Goal: Information Seeking & Learning: Find specific fact

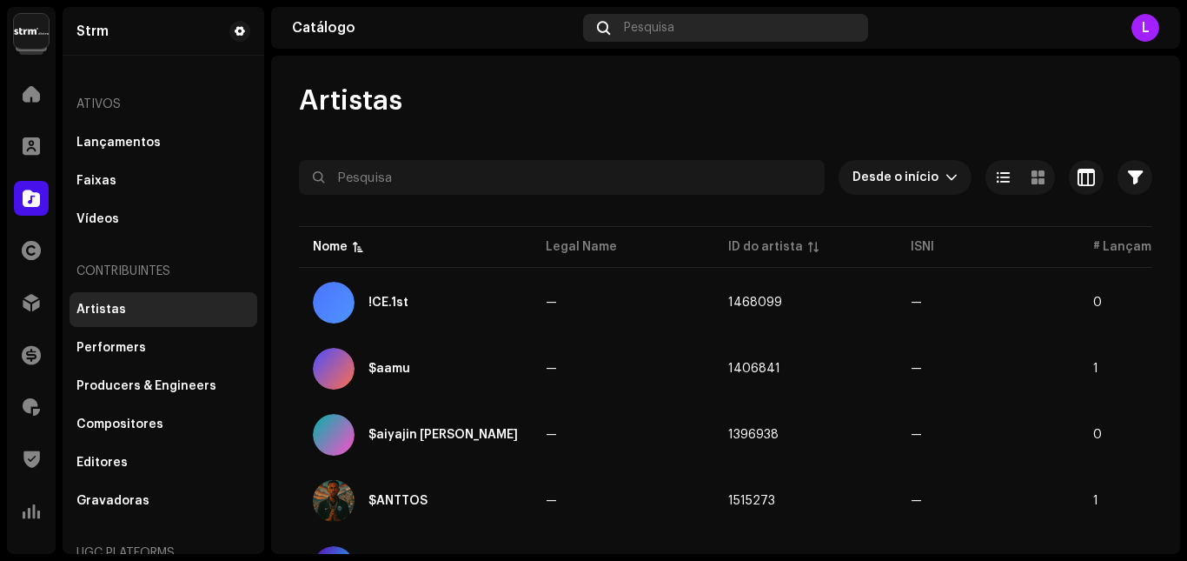
click at [682, 30] on div "Pesquisa" at bounding box center [725, 28] width 284 height 28
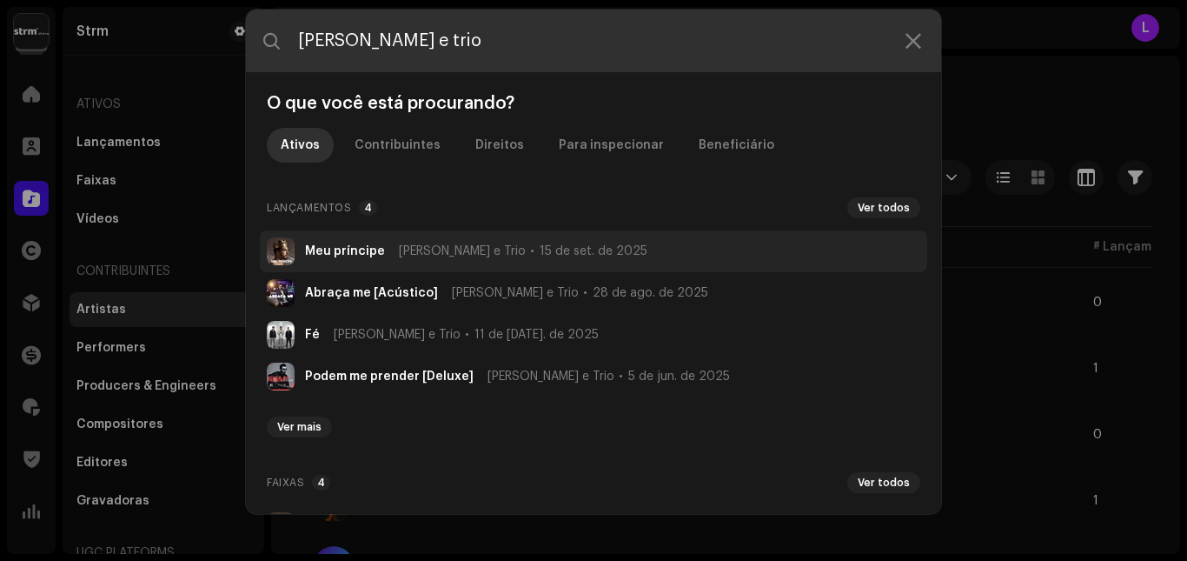
type input "[PERSON_NAME] e trio"
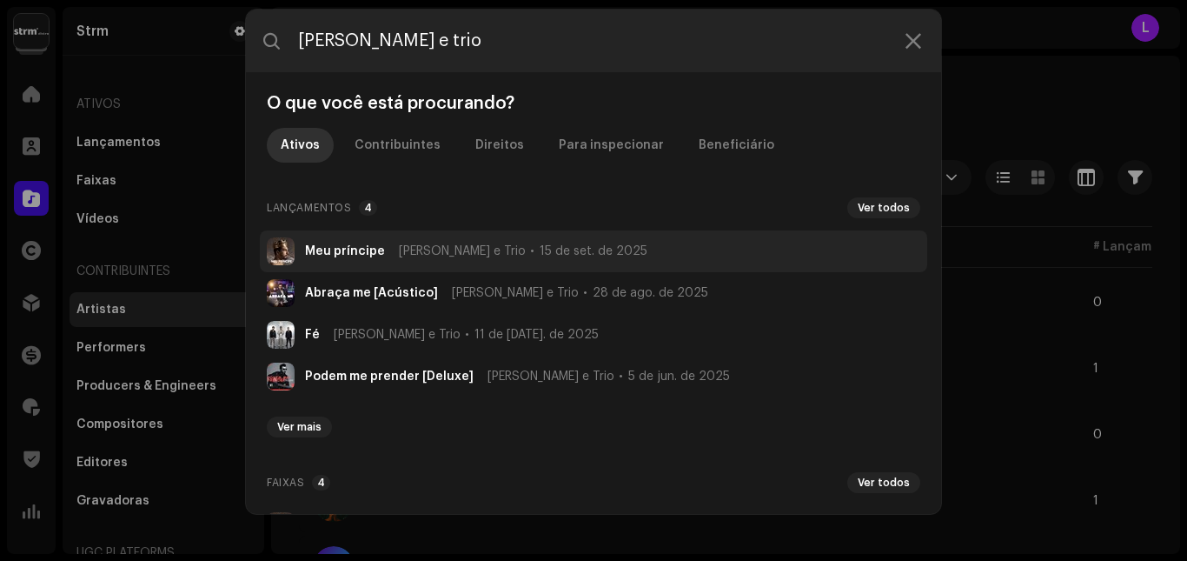
click at [540, 254] on span "15 de set. de 2025" at bounding box center [594, 251] width 108 height 14
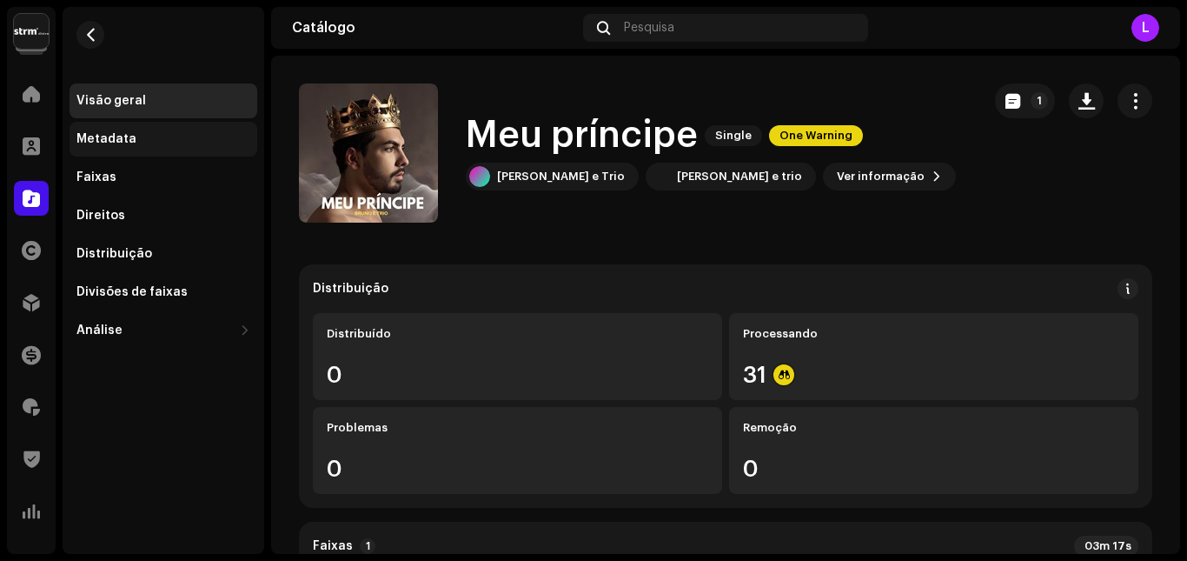
click at [153, 140] on div "Metadata" at bounding box center [163, 139] width 174 height 14
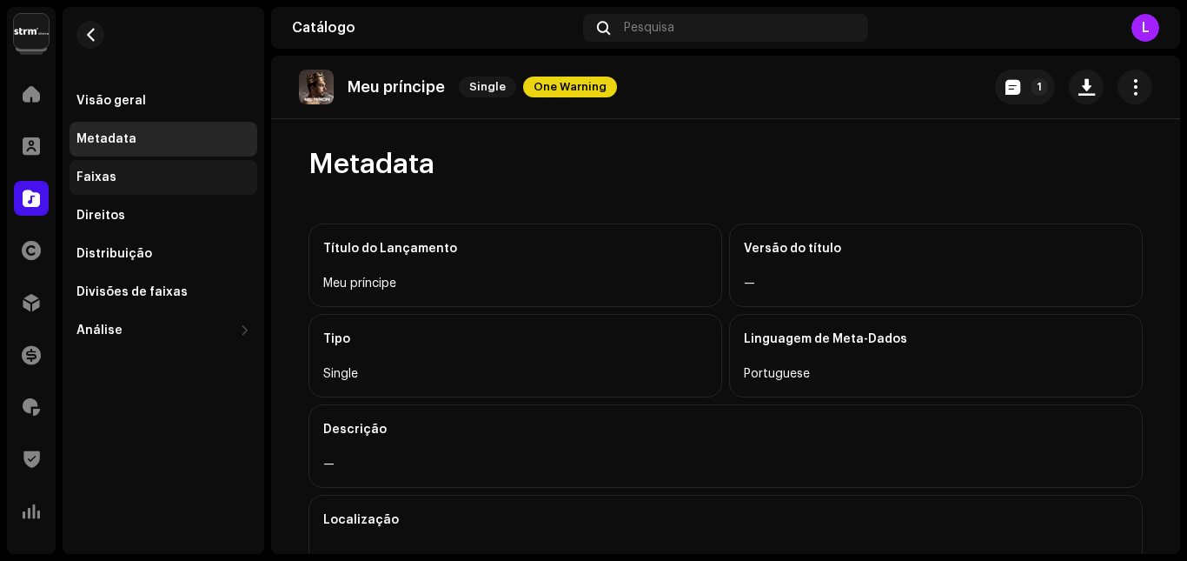
click at [126, 171] on div "Faixas" at bounding box center [163, 177] width 174 height 14
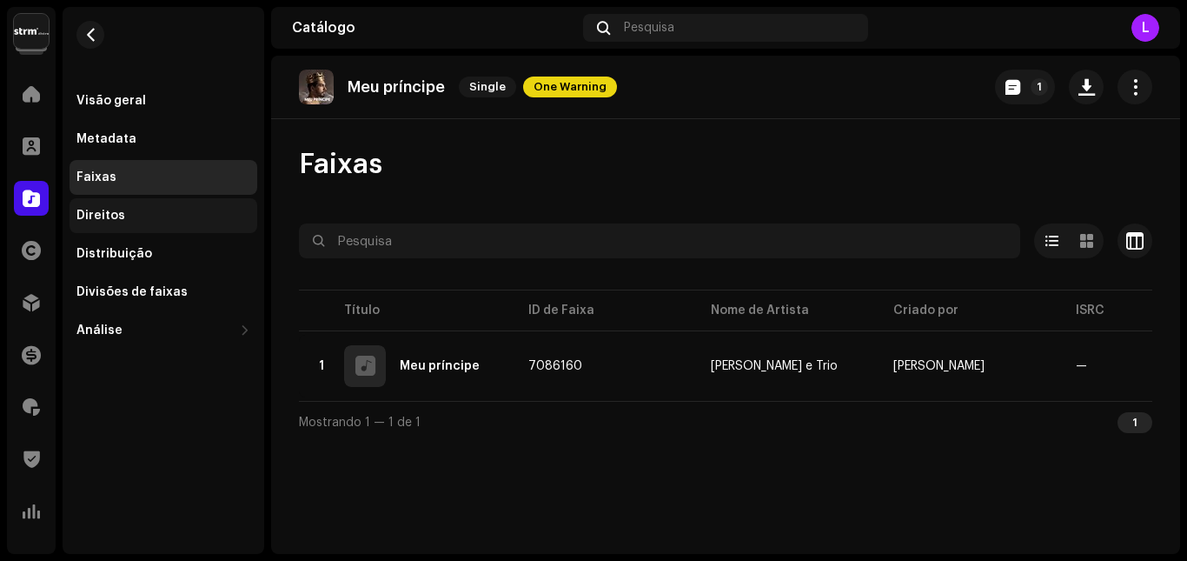
click at [139, 215] on div "Direitos" at bounding box center [163, 216] width 174 height 14
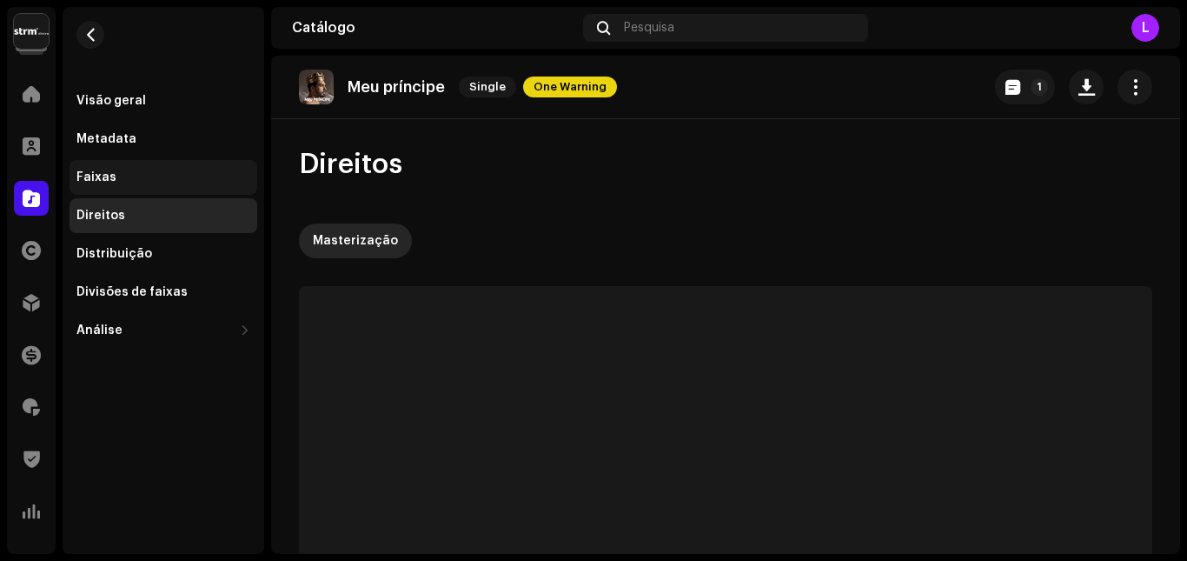
click at [140, 193] on div "Faixas" at bounding box center [164, 177] width 188 height 35
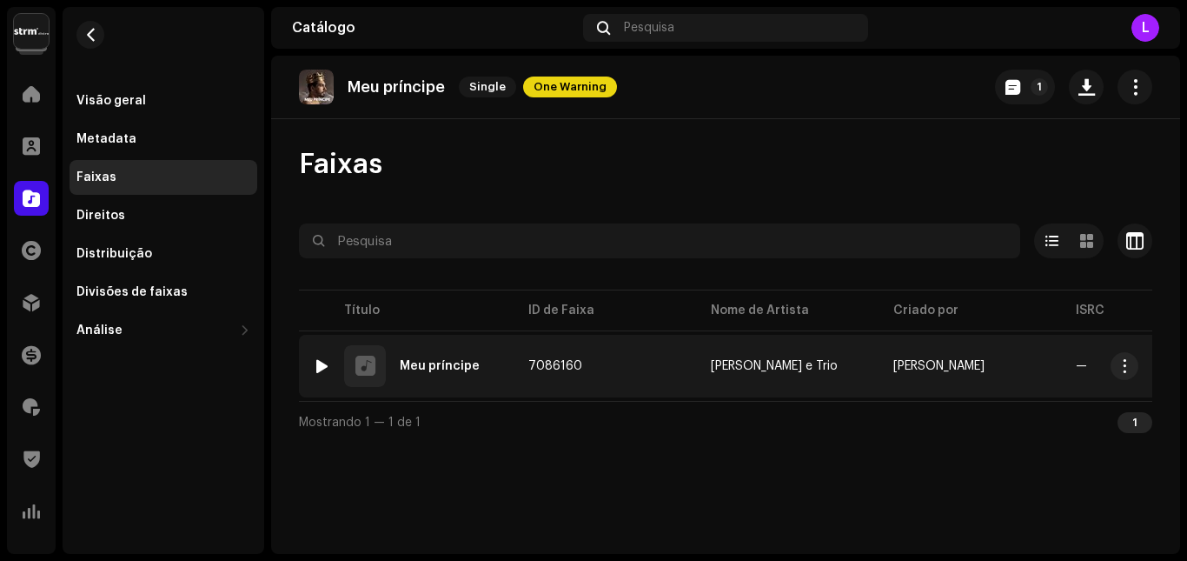
click at [455, 377] on div "1 Meu príncipe" at bounding box center [407, 366] width 188 height 42
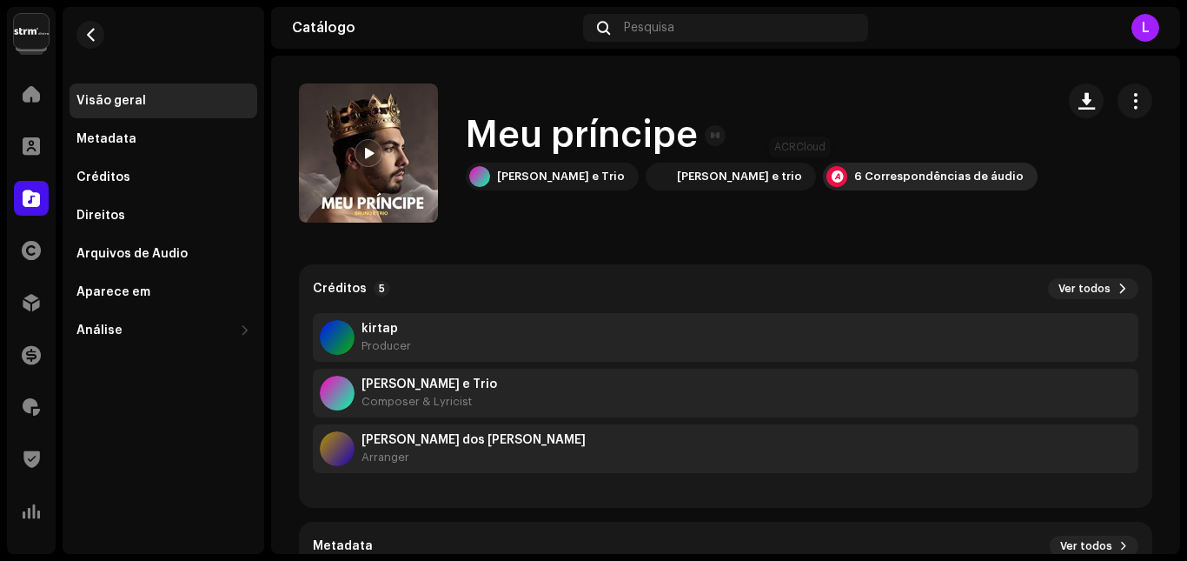
click at [854, 180] on div "6 Correspondências de áudio" at bounding box center [938, 176] width 169 height 14
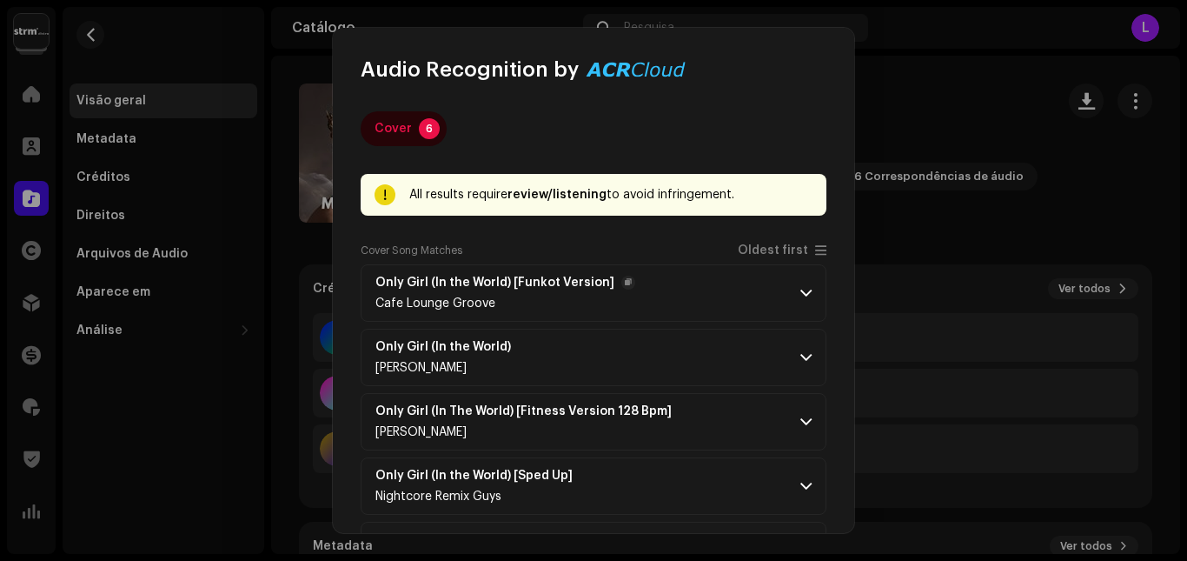
click at [800, 296] on span at bounding box center [805, 293] width 11 height 14
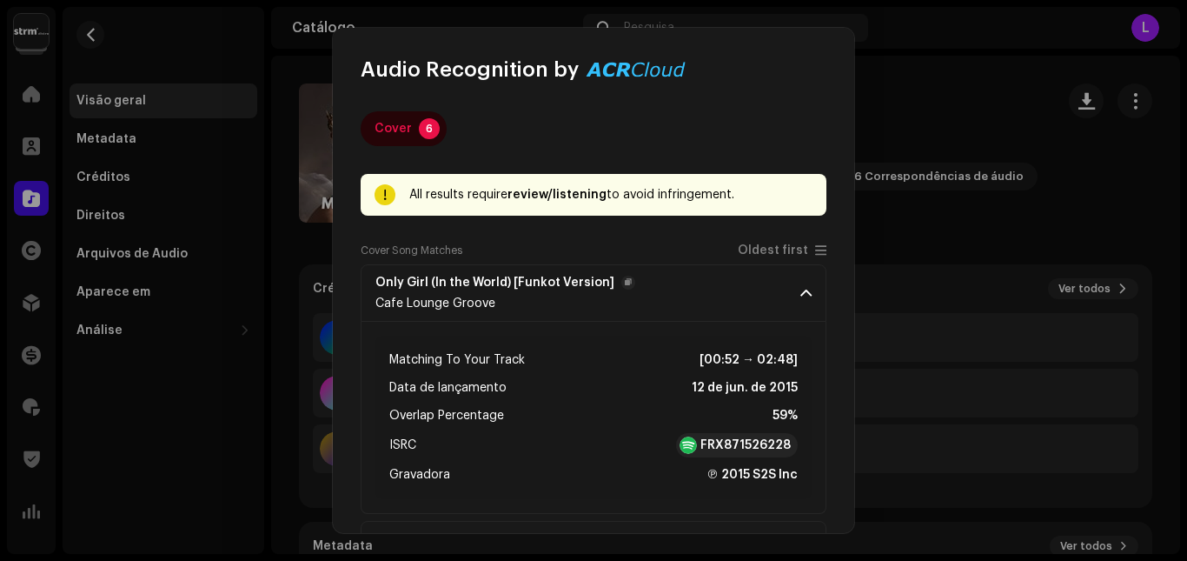
scroll to position [261, 0]
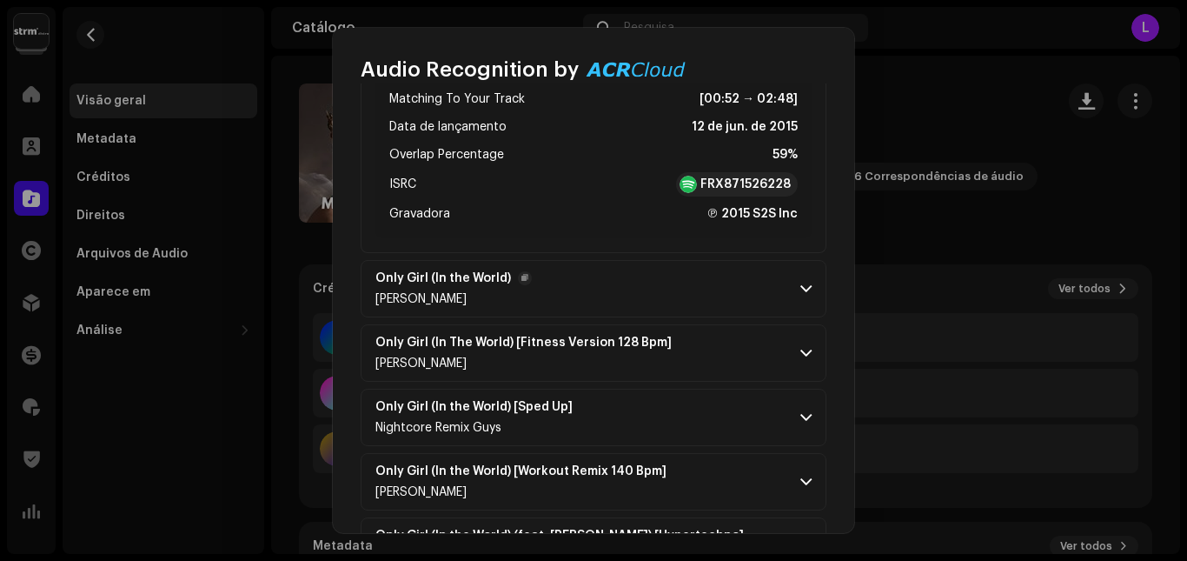
click at [800, 292] on span at bounding box center [805, 289] width 11 height 14
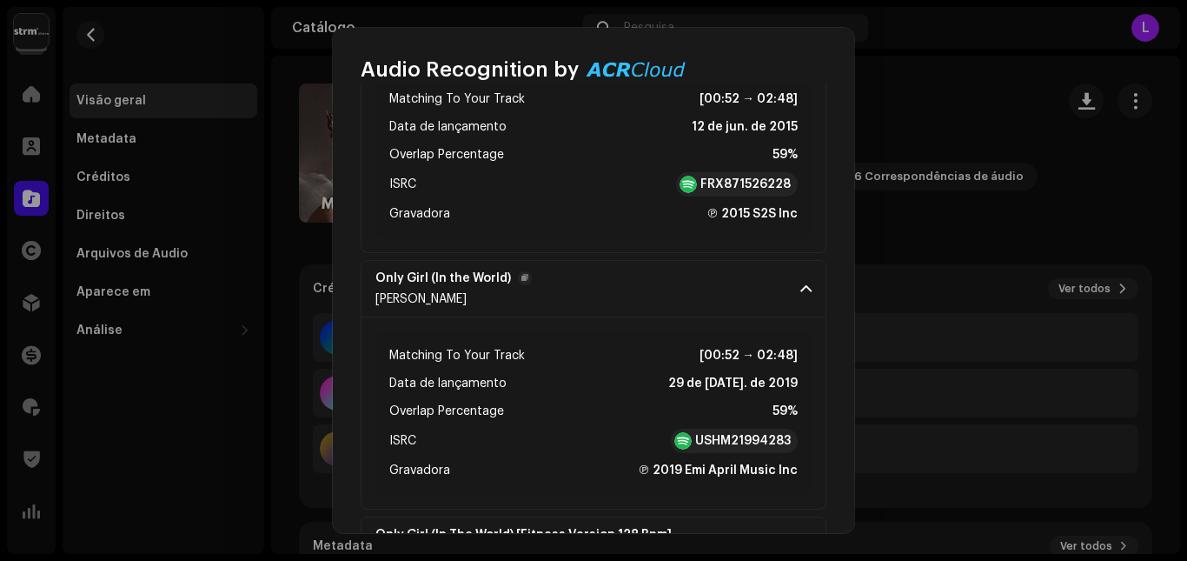
scroll to position [521, 0]
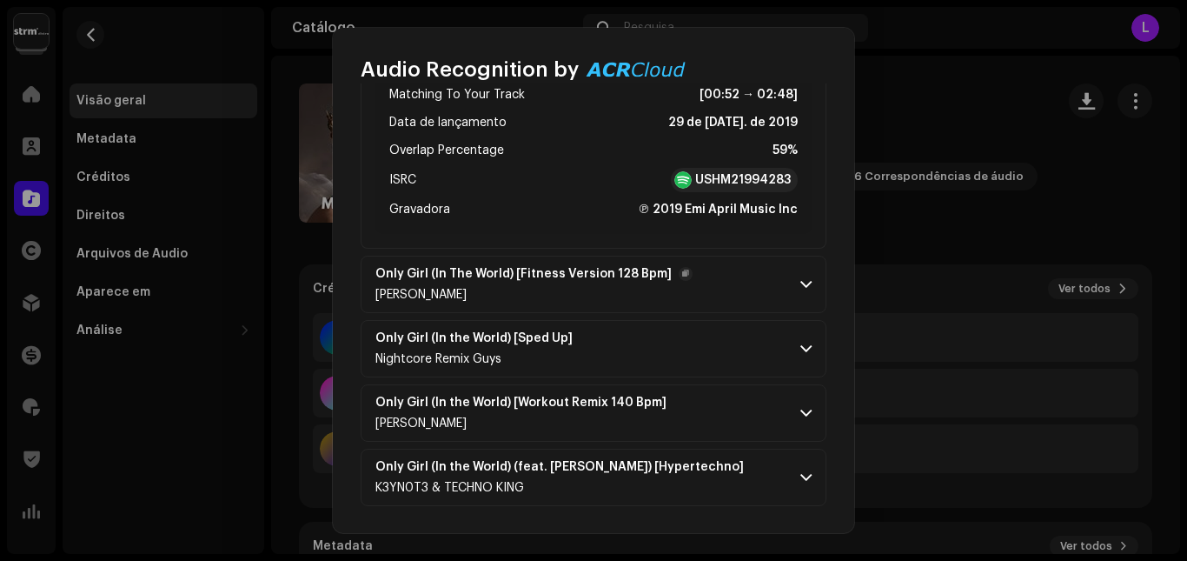
click at [791, 287] on p-accordion-header "Only Girl (In The World) [Fitness Version 128 Bpm] [PERSON_NAME]" at bounding box center [594, 284] width 466 height 57
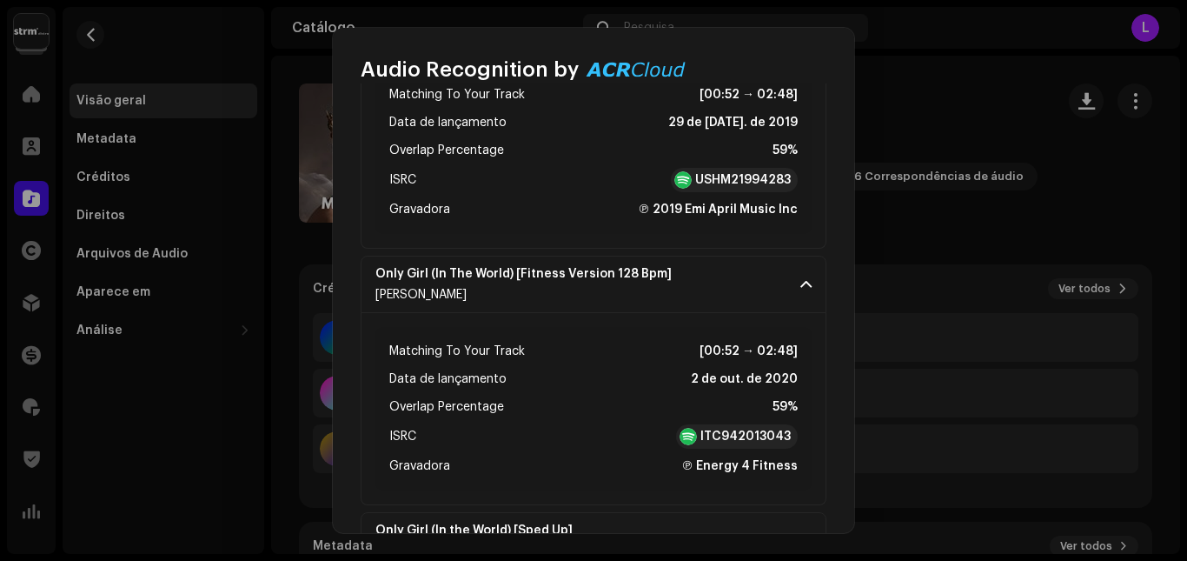
scroll to position [714, 0]
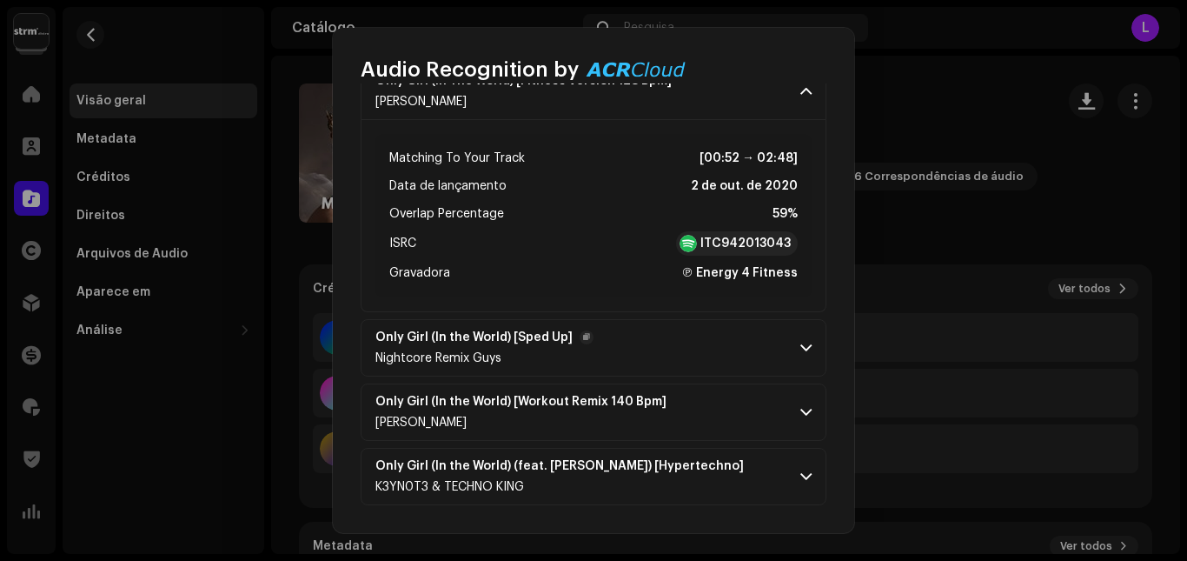
click at [794, 355] on p-accordion-header "Only Girl (In the World) [Sped Up] Nightcore Remix Guys" at bounding box center [594, 347] width 466 height 57
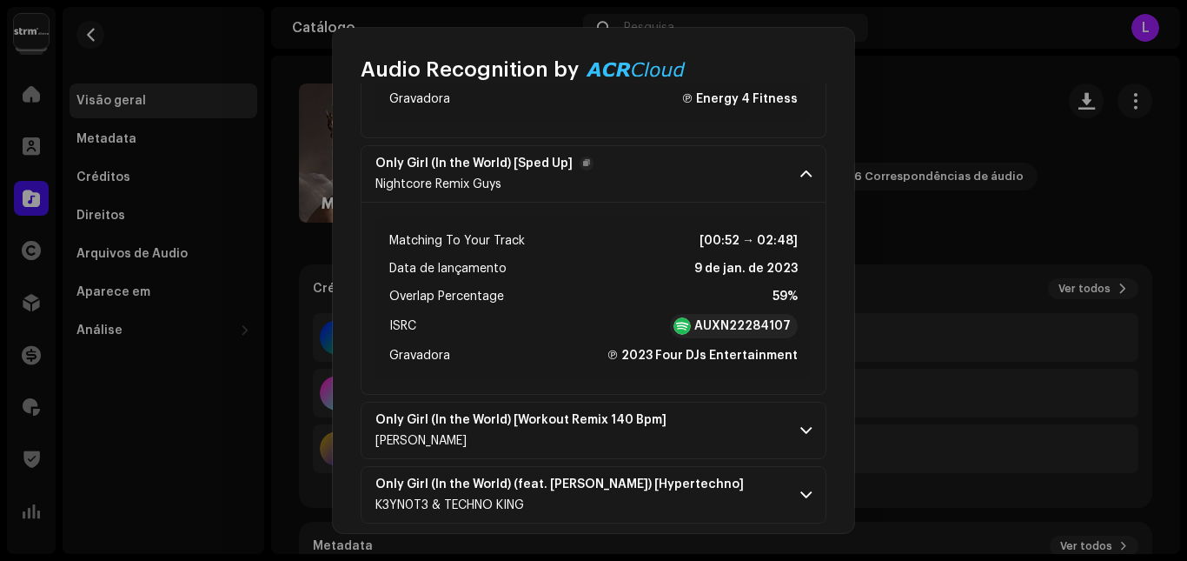
scroll to position [907, 0]
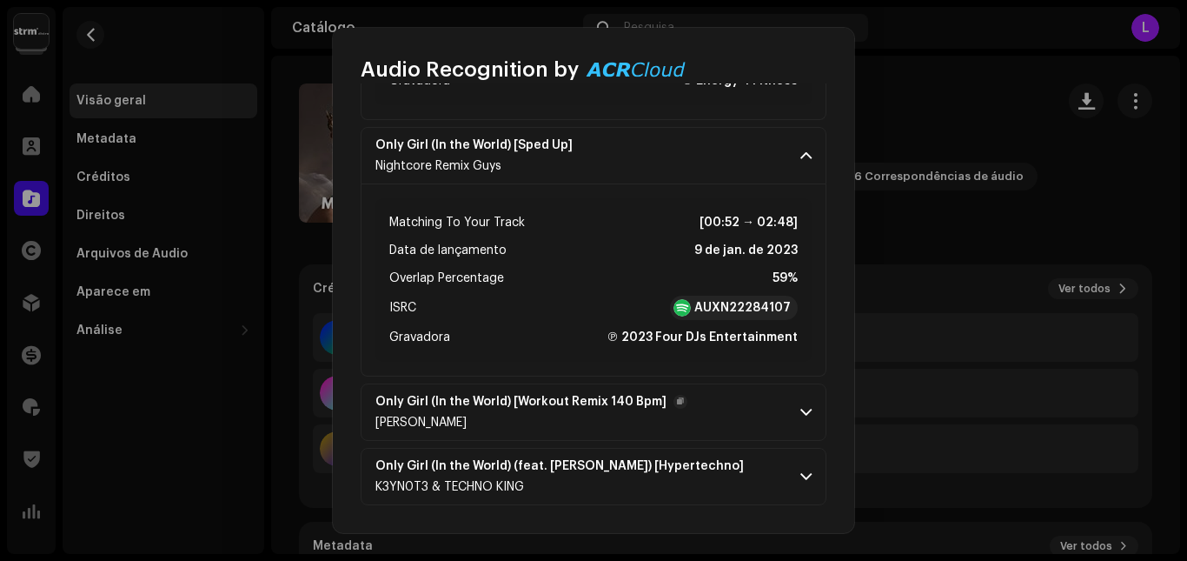
click at [789, 406] on p-accordion-header "Only Girl (In the World) [Workout Remix 140 Bpm] [PERSON_NAME]" at bounding box center [594, 411] width 466 height 57
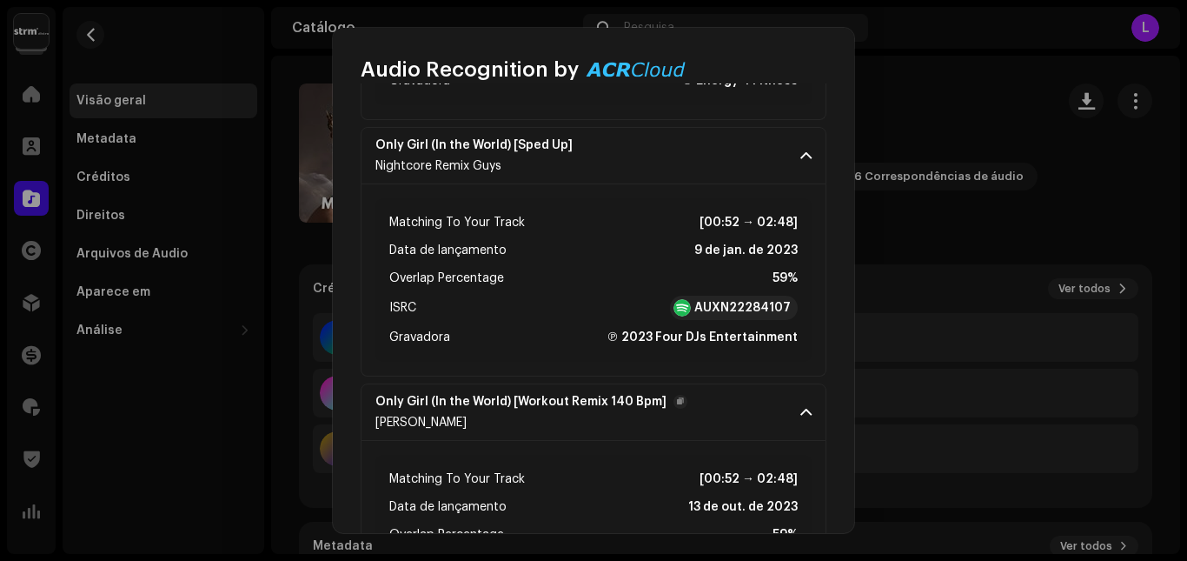
scroll to position [1099, 0]
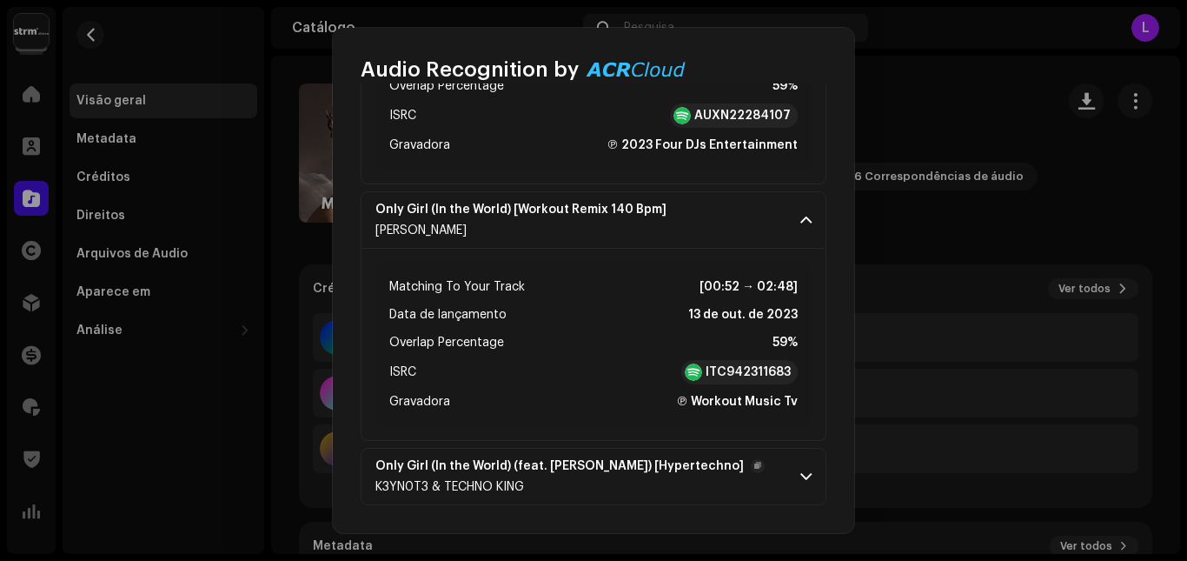
click at [791, 480] on p-accordion-header "Only Girl (In the World) (feat. OANA) [Hypertechno] K3YN0T3 & TECHNO KING" at bounding box center [594, 476] width 466 height 57
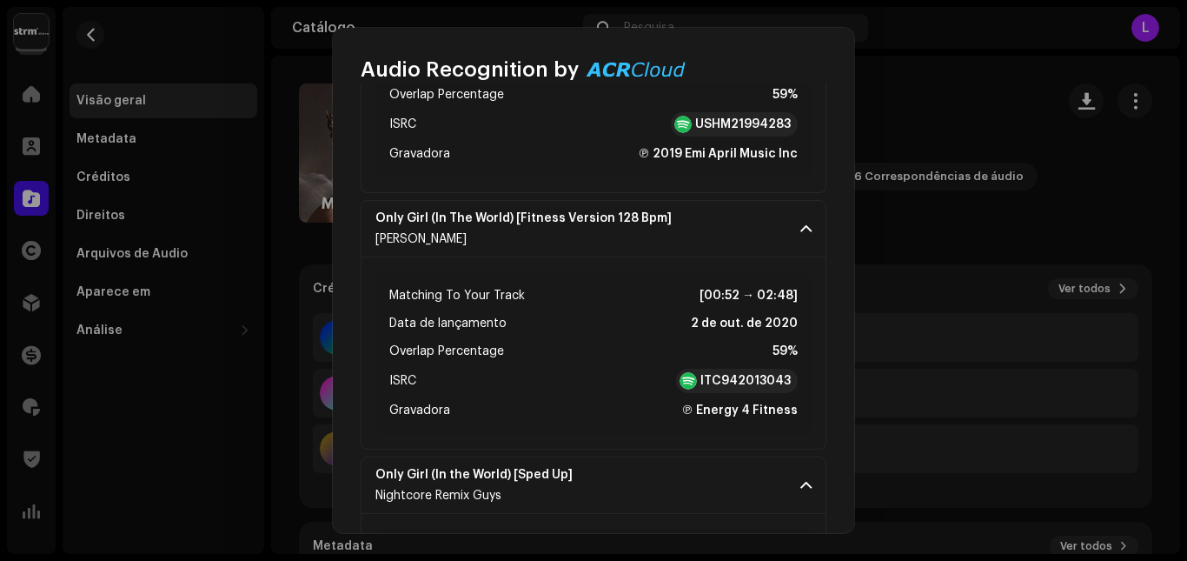
scroll to position [56, 0]
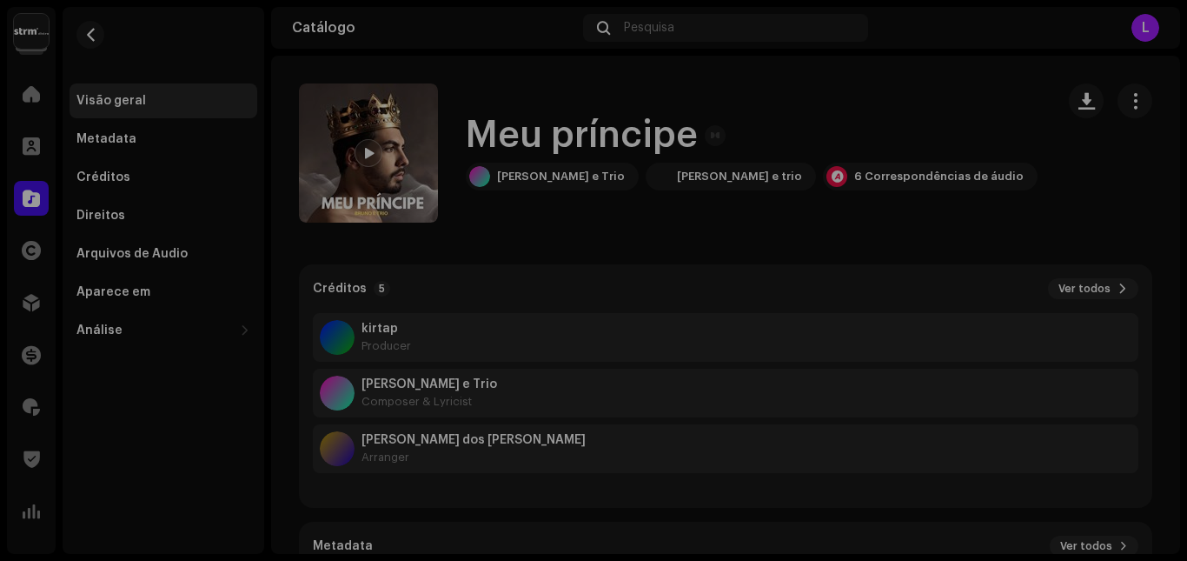
click at [1010, 213] on div "Audio Recognition by Cover 6 All results require review/listening to avoid infr…" at bounding box center [593, 280] width 1187 height 561
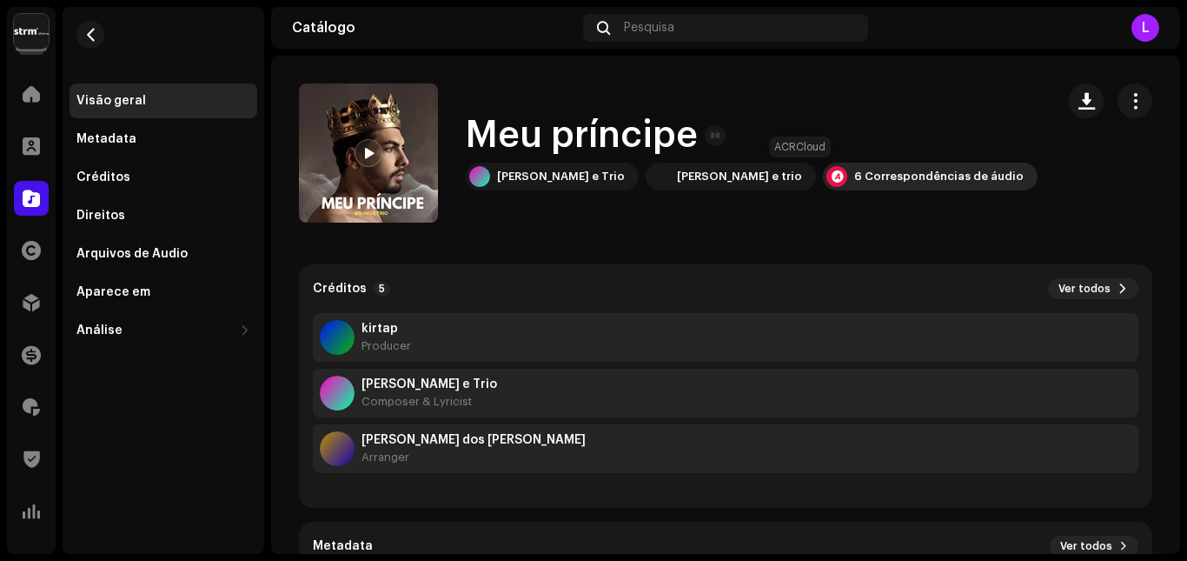
click at [854, 177] on div "6 Correspondências de áudio" at bounding box center [938, 176] width 169 height 14
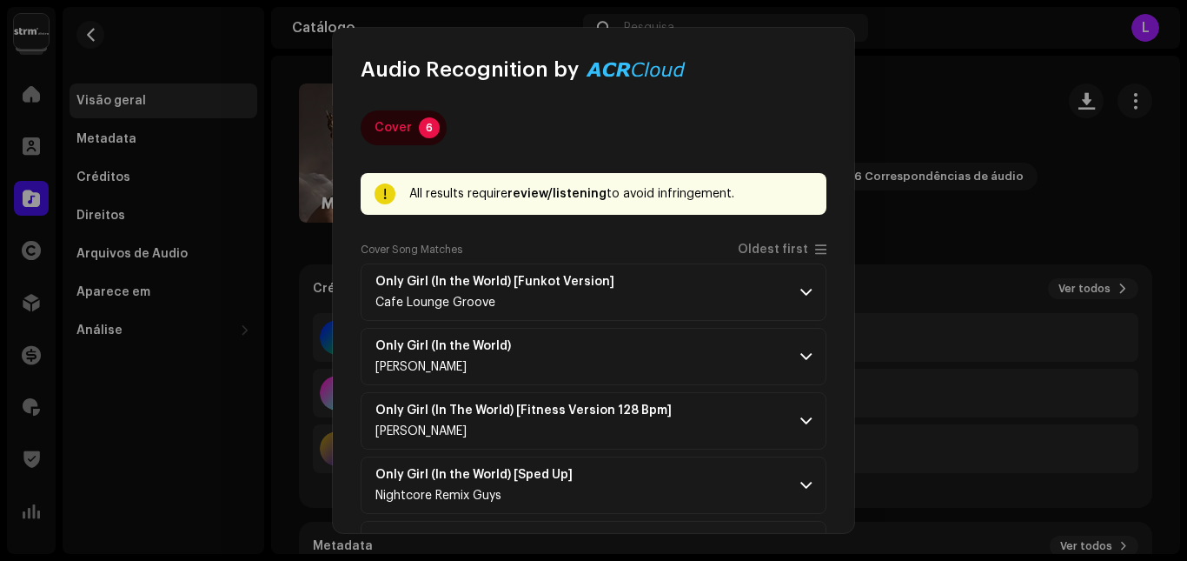
scroll to position [0, 0]
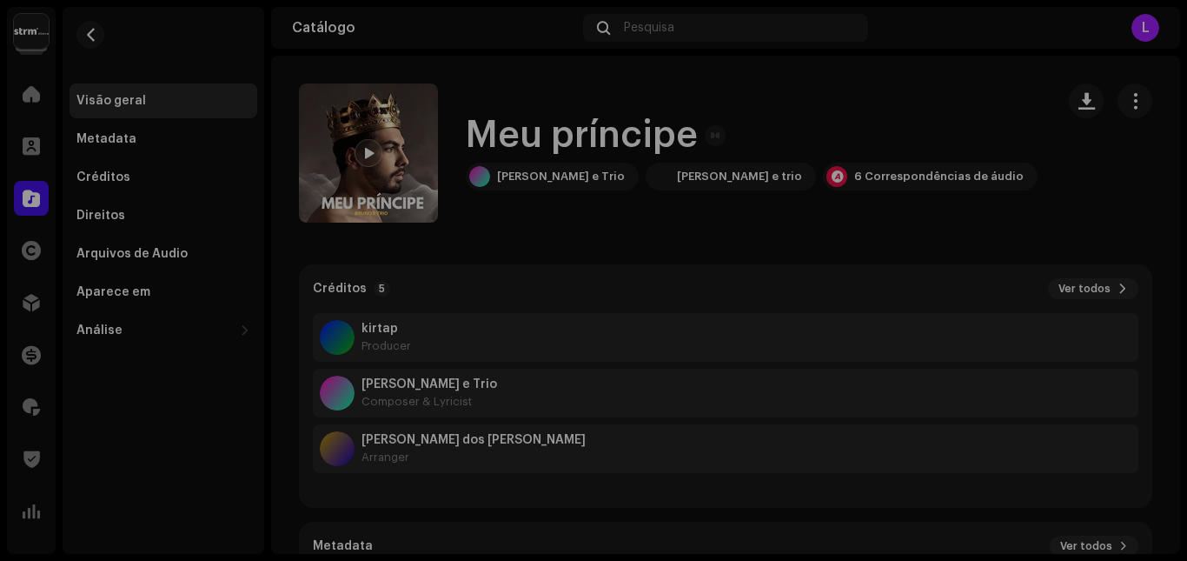
click at [952, 244] on div "Audio Recognition by Cover 6 All results require review/listening to avoid infr…" at bounding box center [593, 280] width 1187 height 561
